Goal: Information Seeking & Learning: Learn about a topic

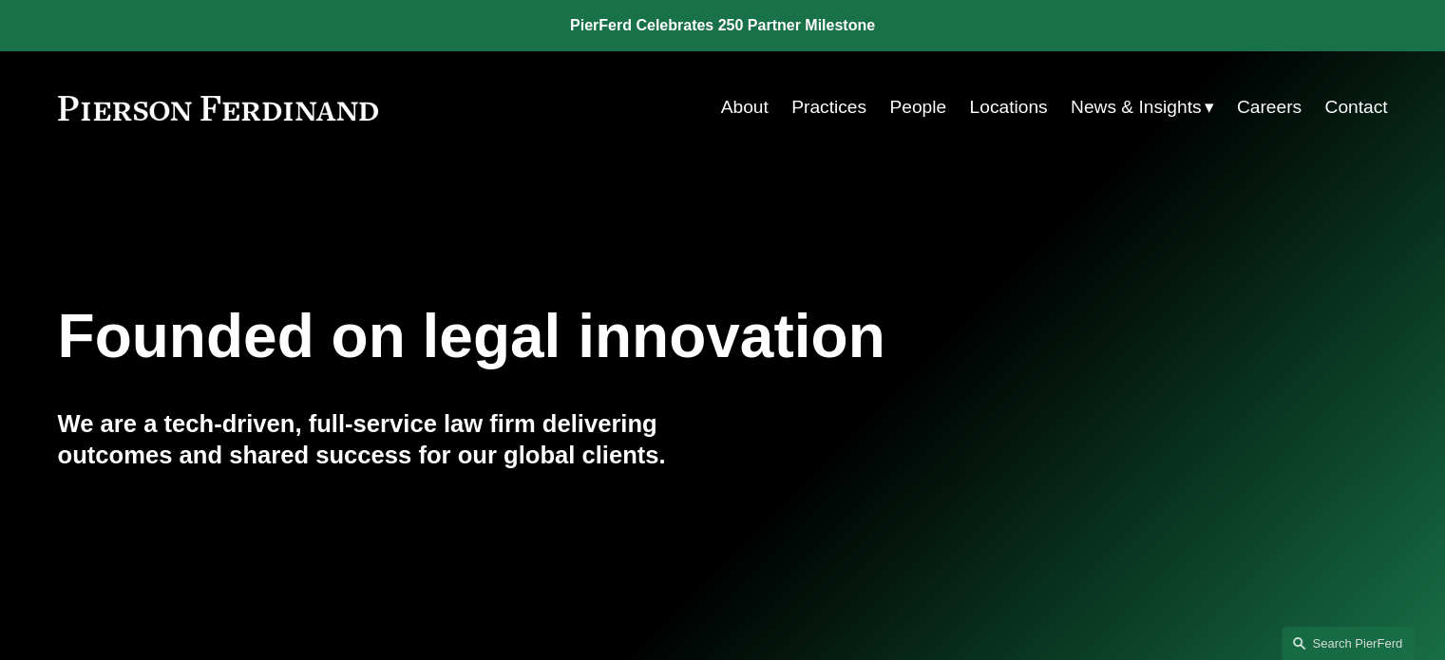
click at [798, 110] on link "Practices" at bounding box center [828, 107] width 75 height 36
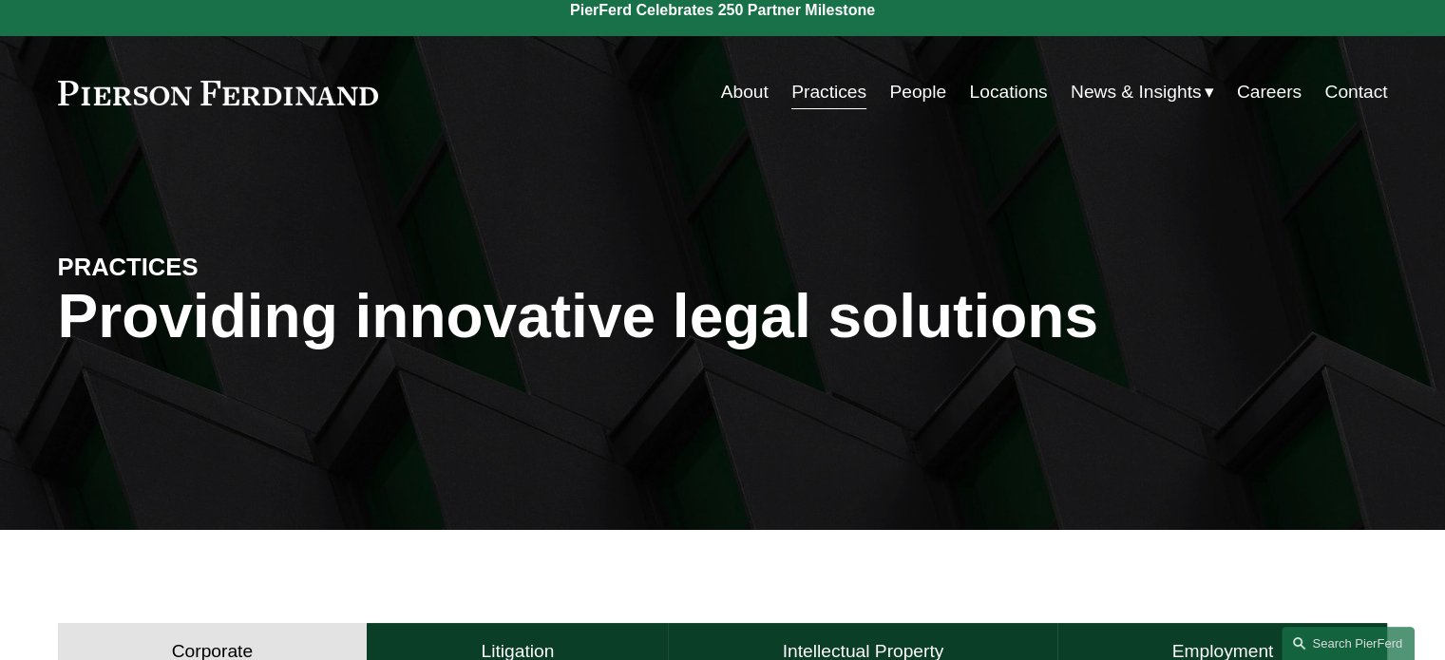
scroll to position [13, 0]
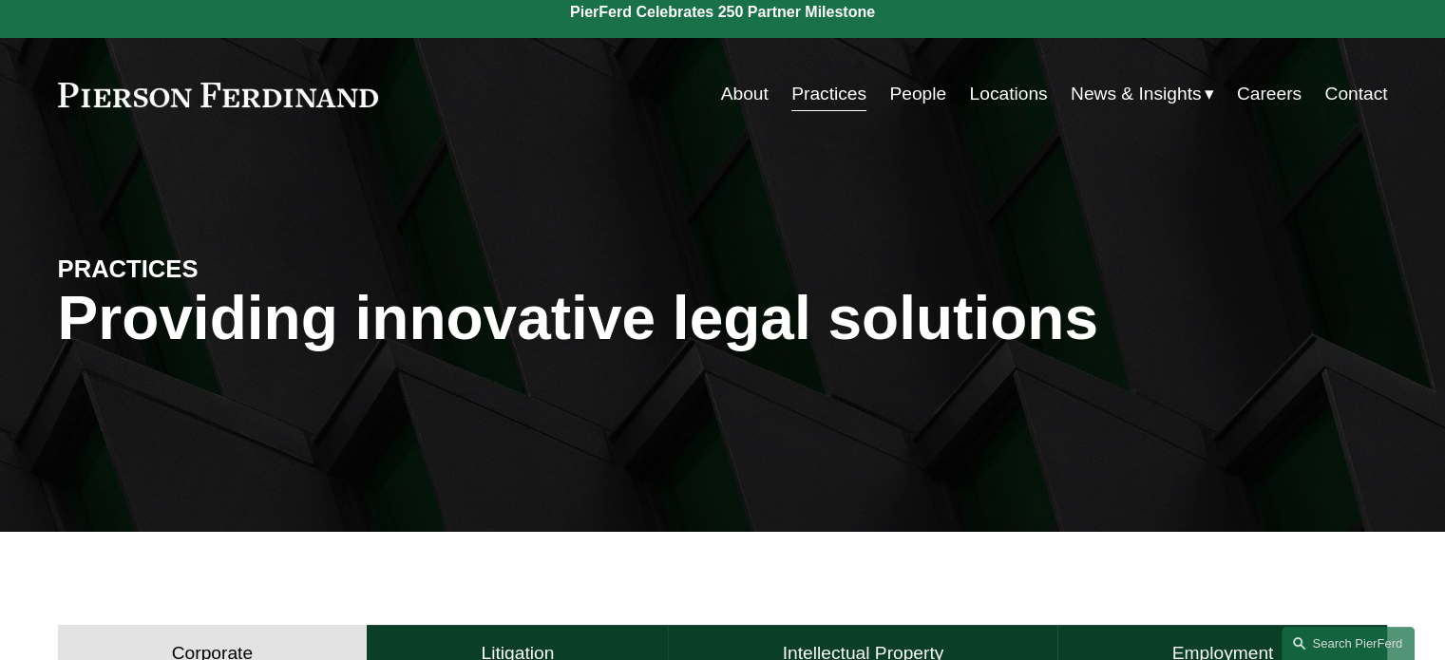
click at [814, 90] on link "Practices" at bounding box center [828, 94] width 75 height 36
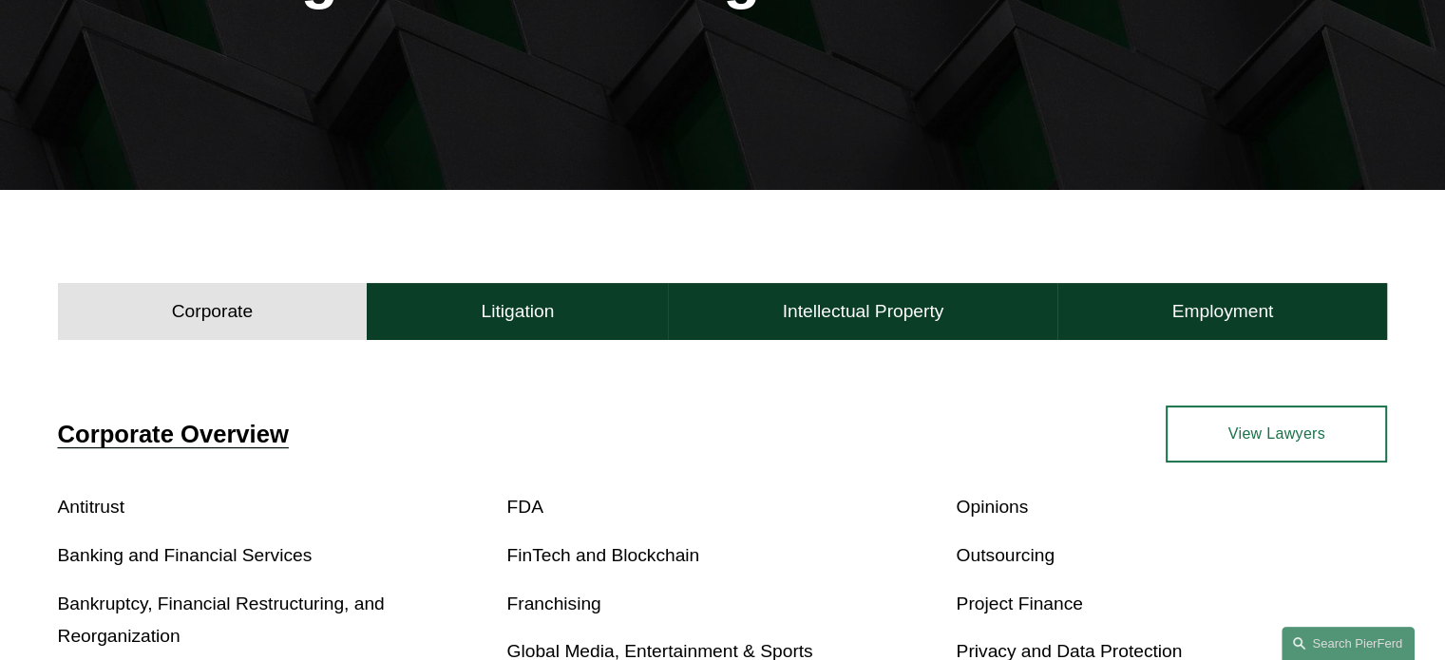
scroll to position [356, 0]
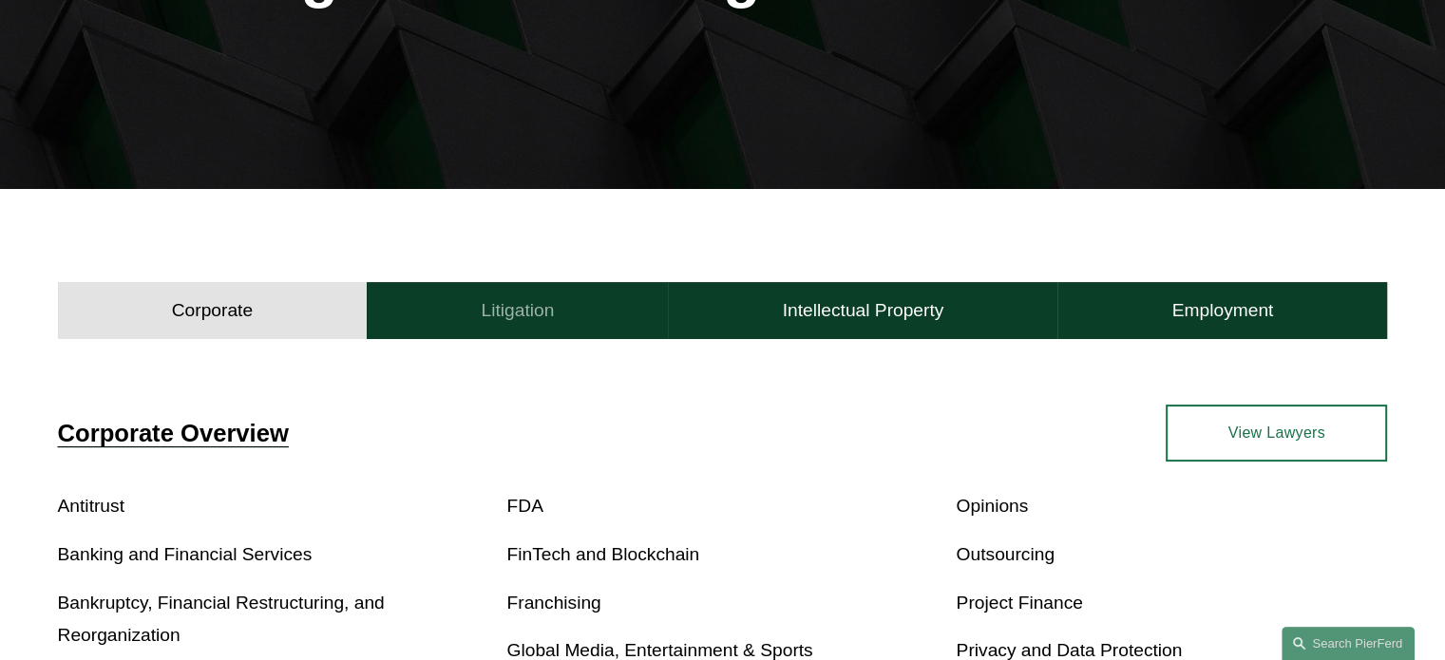
click at [499, 301] on h4 "Litigation" at bounding box center [517, 310] width 73 height 23
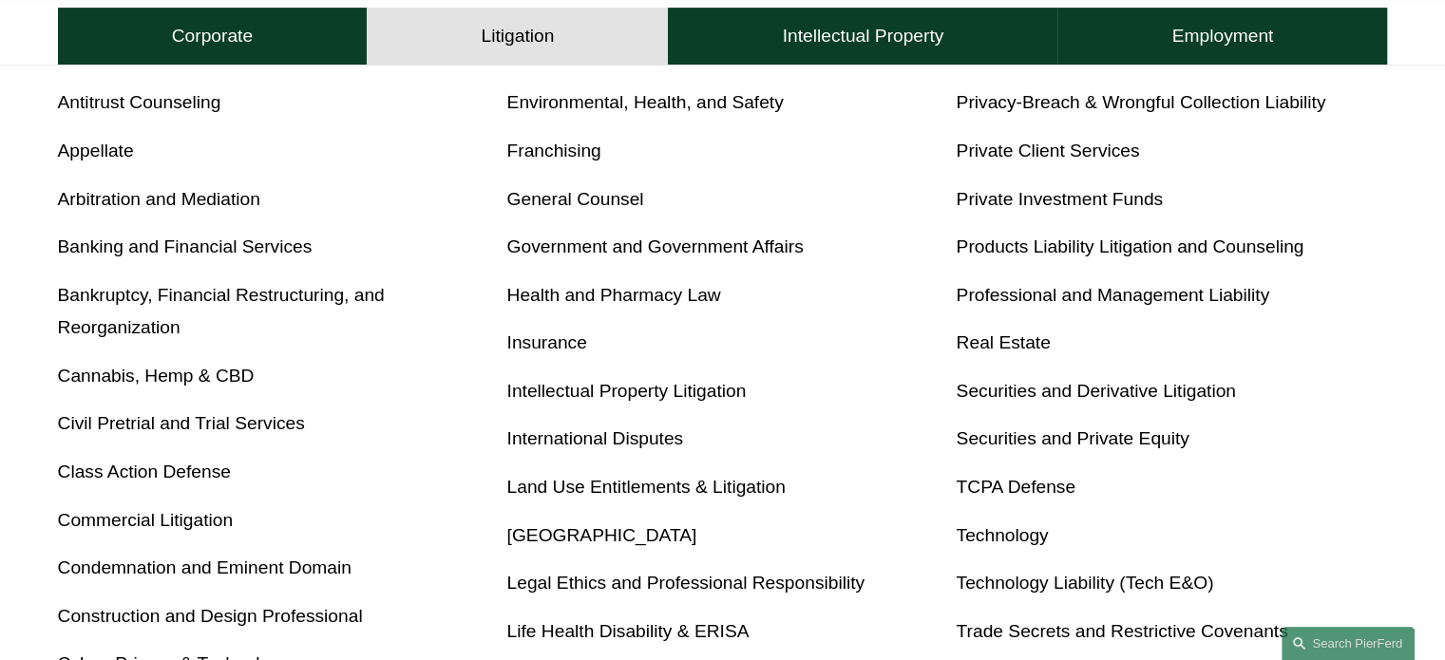
scroll to position [770, 0]
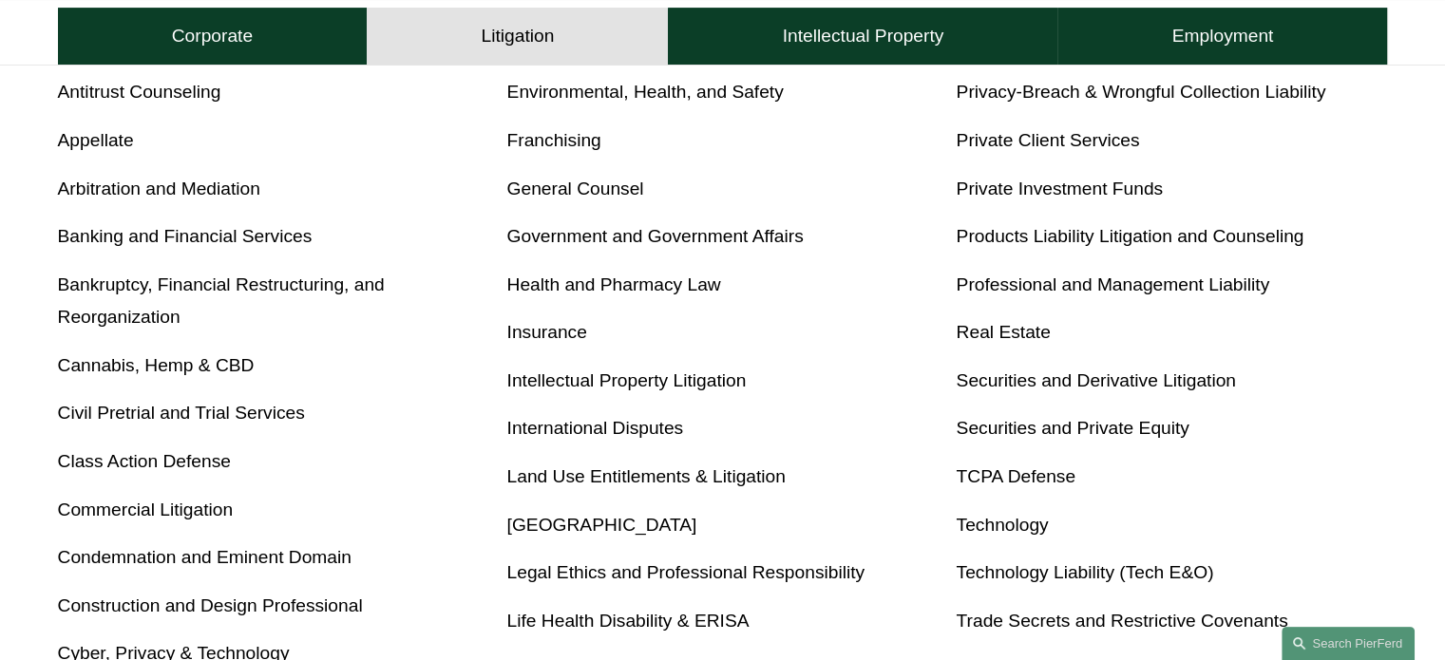
click at [84, 465] on link "Class Action Defense" at bounding box center [144, 461] width 173 height 20
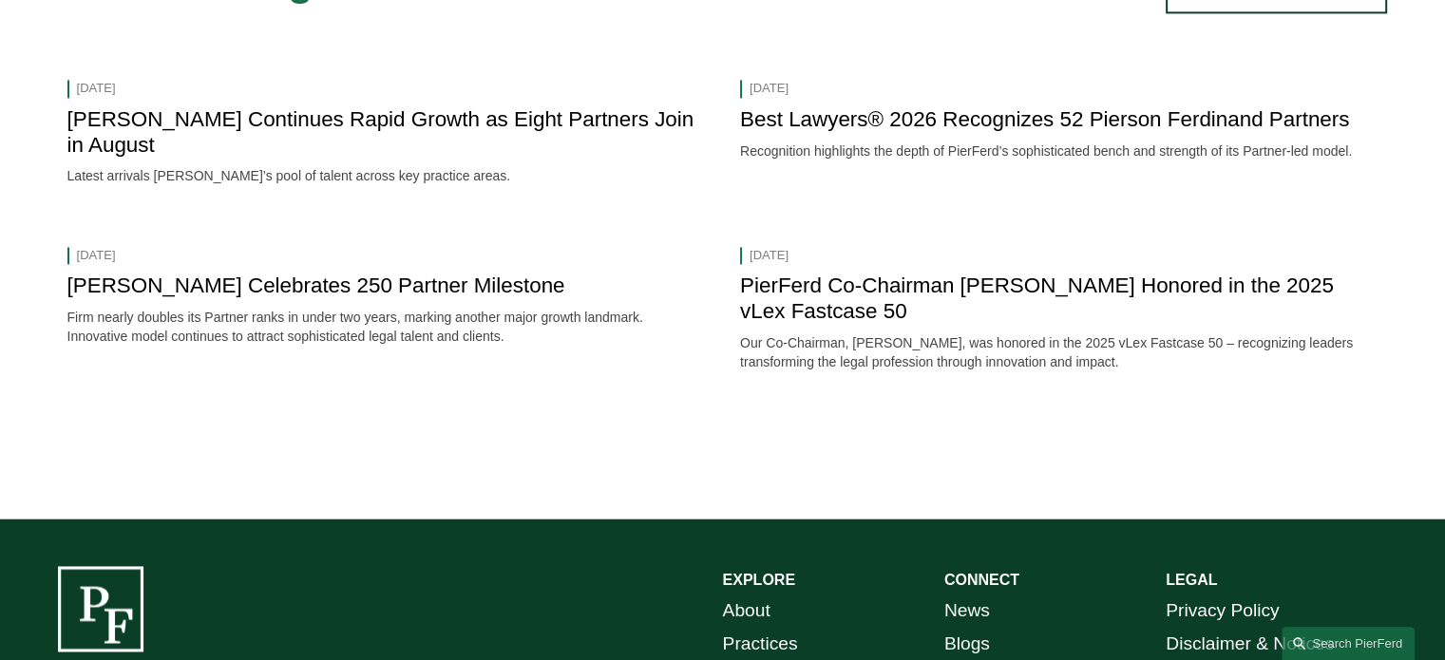
scroll to position [2774, 0]
